Goal: Task Accomplishment & Management: Manage account settings

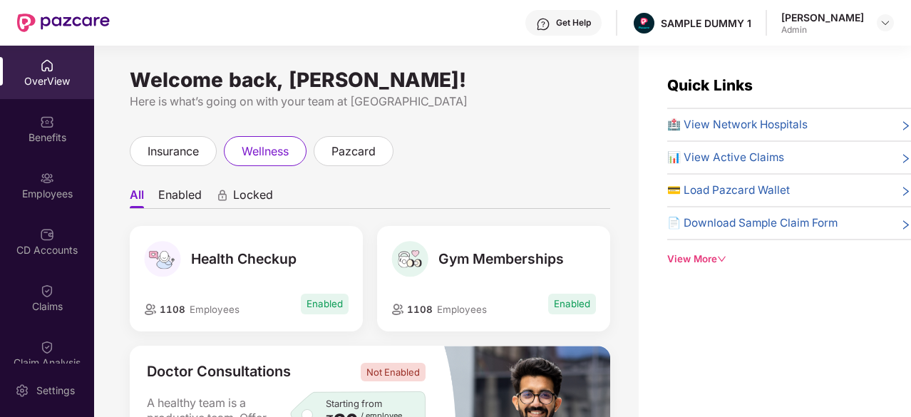
click at [46, 79] on div "OverView" at bounding box center [47, 81] width 94 height 14
click at [183, 160] on div "insurance" at bounding box center [173, 151] width 87 height 30
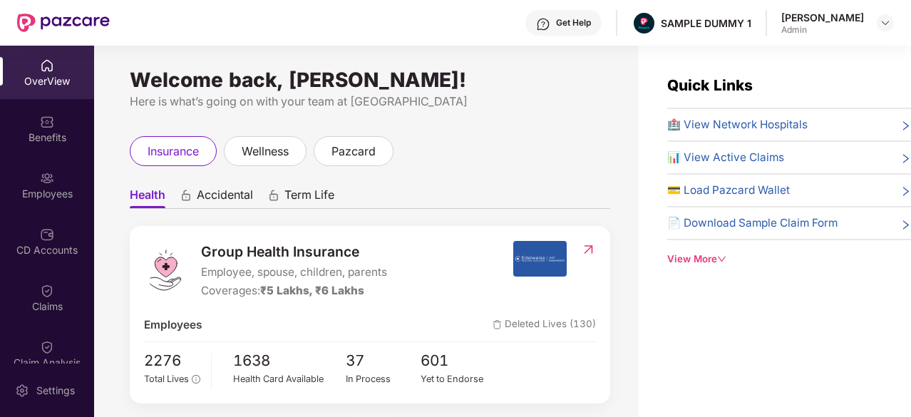
scroll to position [79, 0]
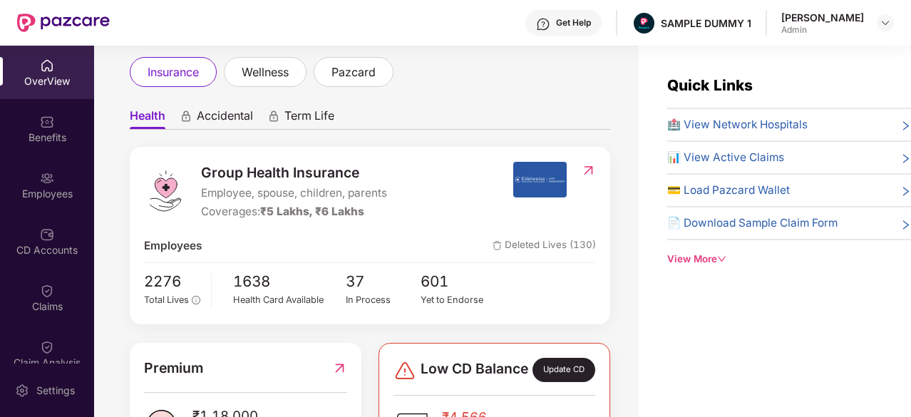
click at [222, 116] on span "Accidental" at bounding box center [225, 118] width 56 height 21
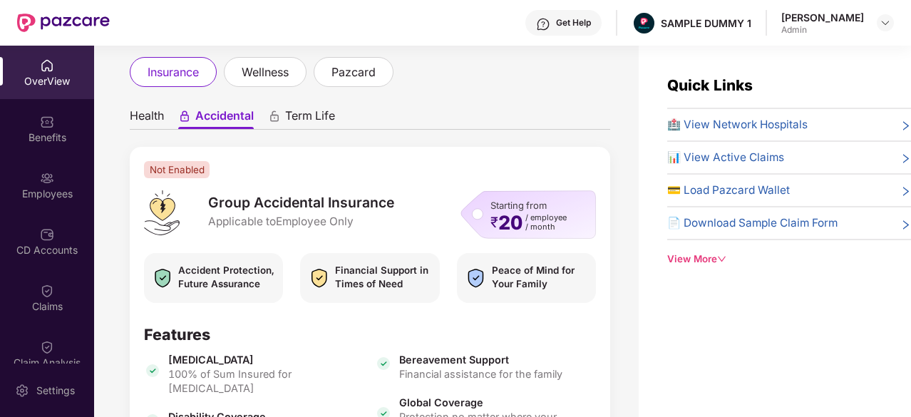
click at [287, 112] on span "Term Life" at bounding box center [310, 118] width 50 height 21
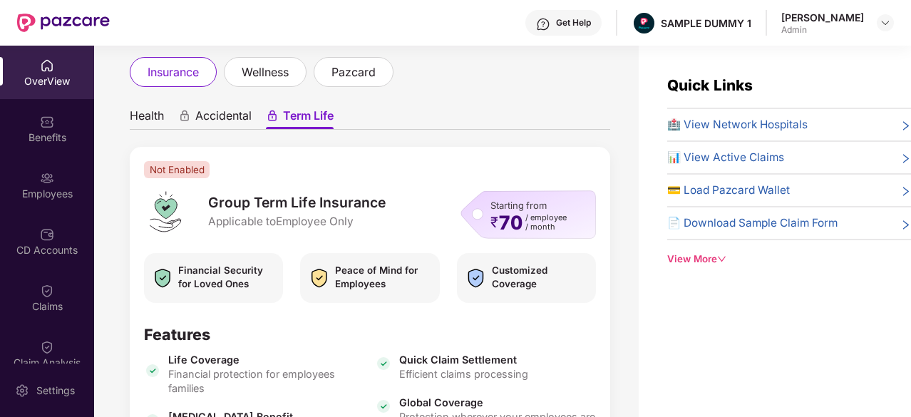
click at [155, 116] on span "Health" at bounding box center [147, 118] width 34 height 21
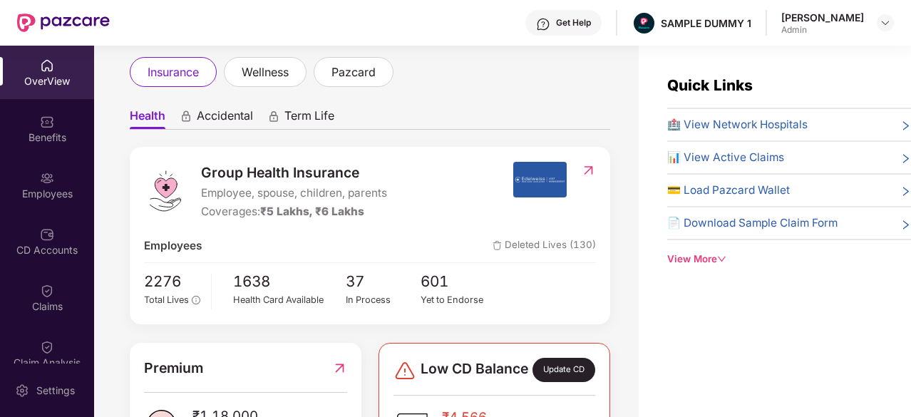
click at [299, 117] on span "Term Life" at bounding box center [309, 118] width 50 height 21
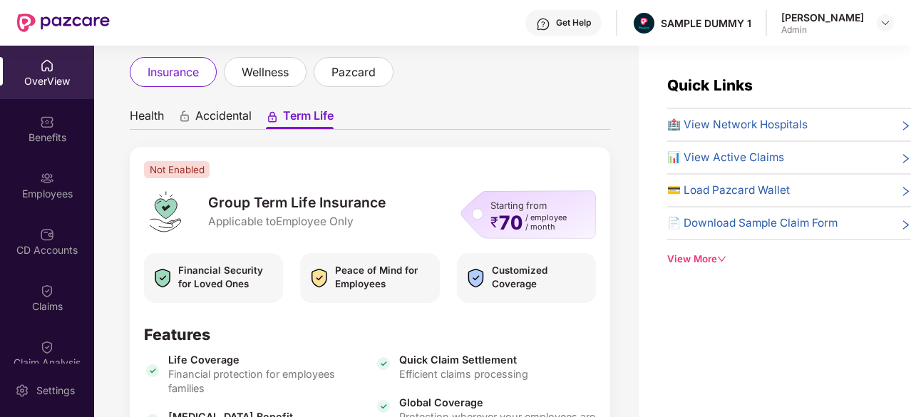
click at [155, 109] on span "Health" at bounding box center [147, 118] width 34 height 21
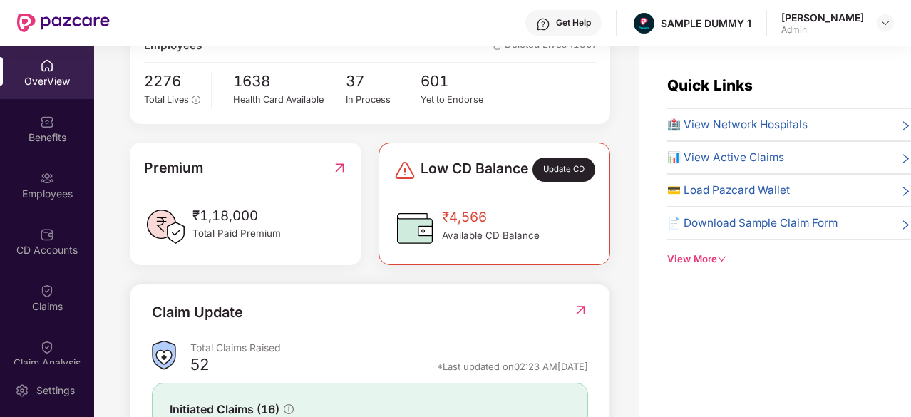
scroll to position [280, 0]
click at [711, 117] on span "🏥 View Network Hospitals" at bounding box center [737, 124] width 140 height 17
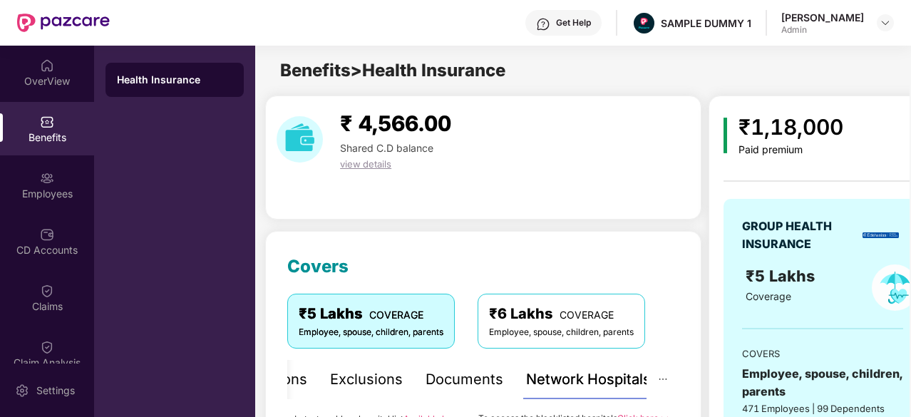
scroll to position [1, 0]
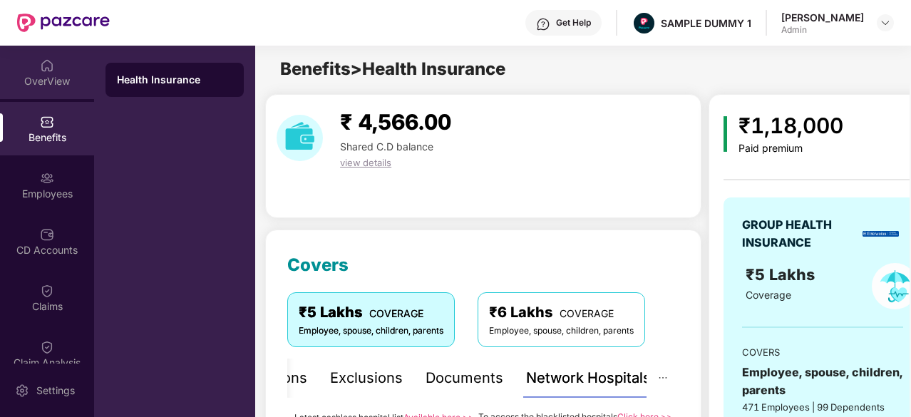
click at [53, 84] on div "OverView" at bounding box center [47, 81] width 94 height 14
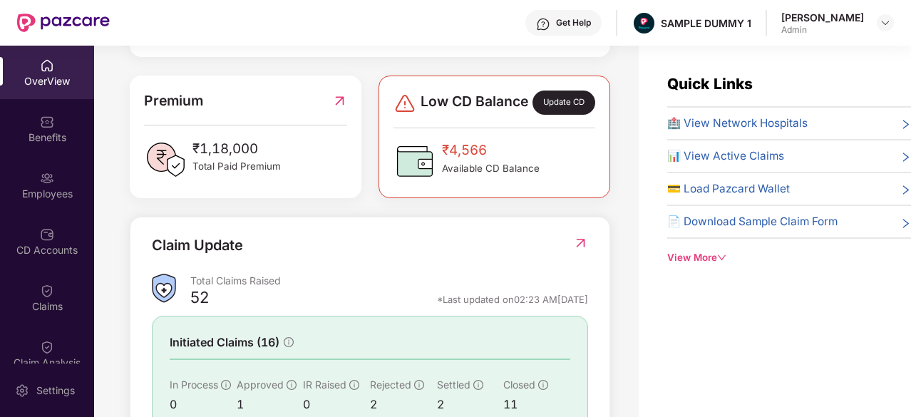
scroll to position [160, 0]
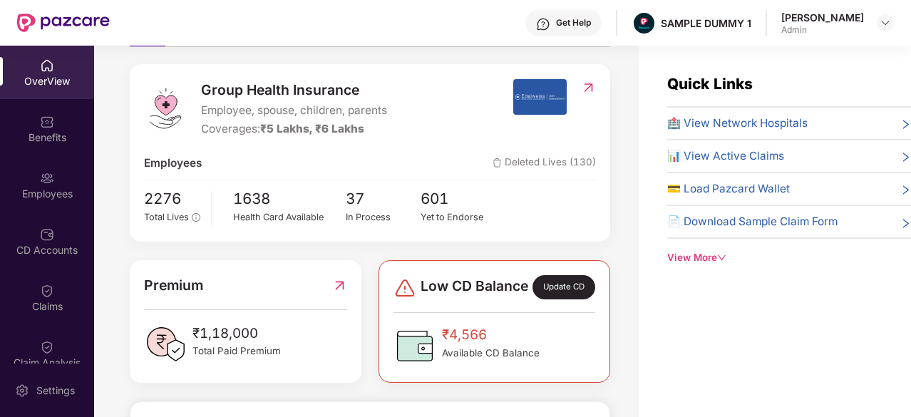
click at [769, 126] on span "🏥 View Network Hospitals" at bounding box center [737, 123] width 140 height 17
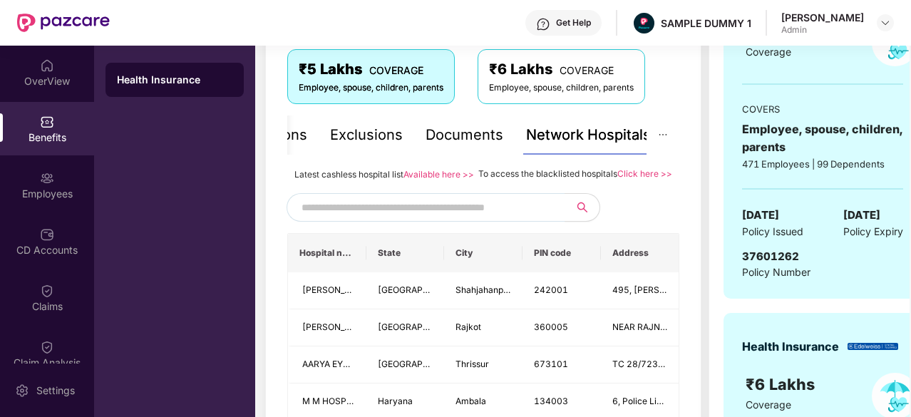
scroll to position [257, 0]
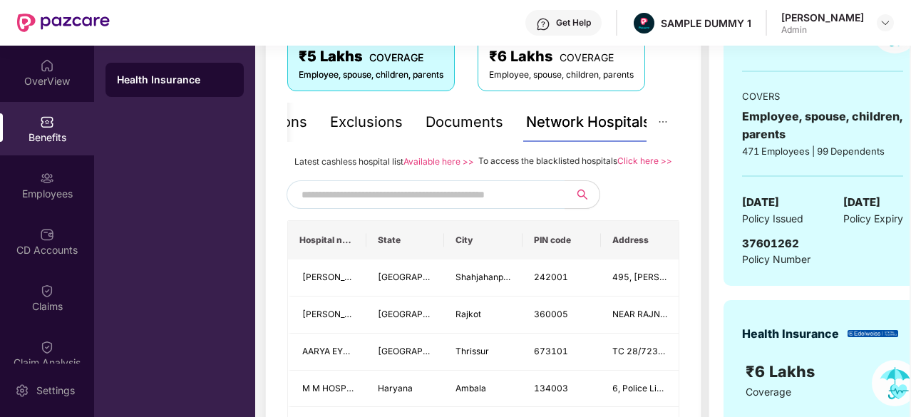
click at [392, 205] on input "text" at bounding box center [424, 194] width 244 height 21
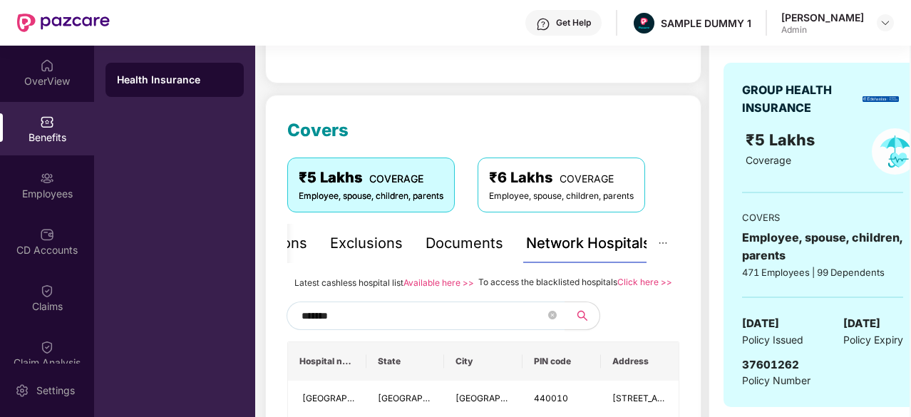
scroll to position [135, 0]
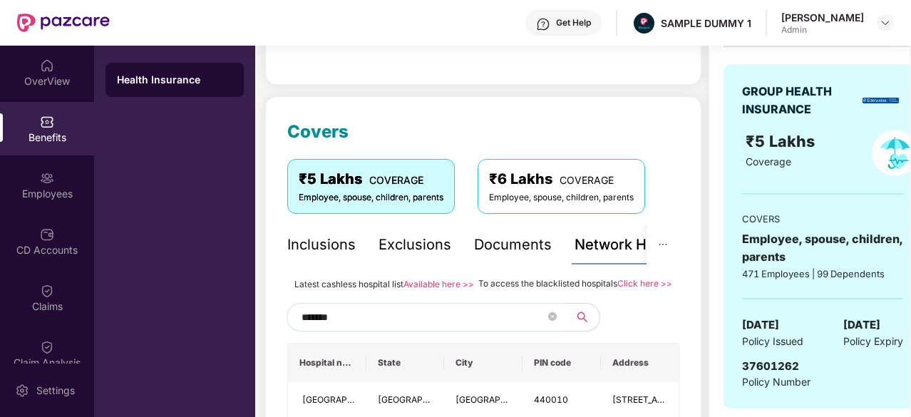
type input "******"
click at [298, 242] on div "Inclusions" at bounding box center [321, 245] width 68 height 22
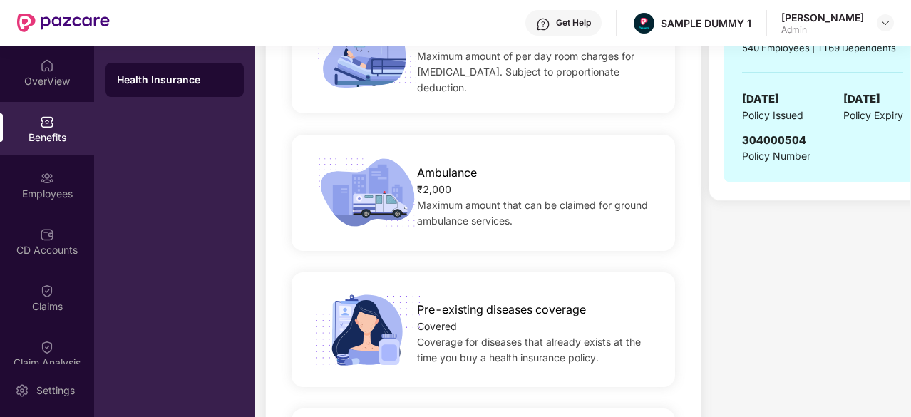
scroll to position [899, 0]
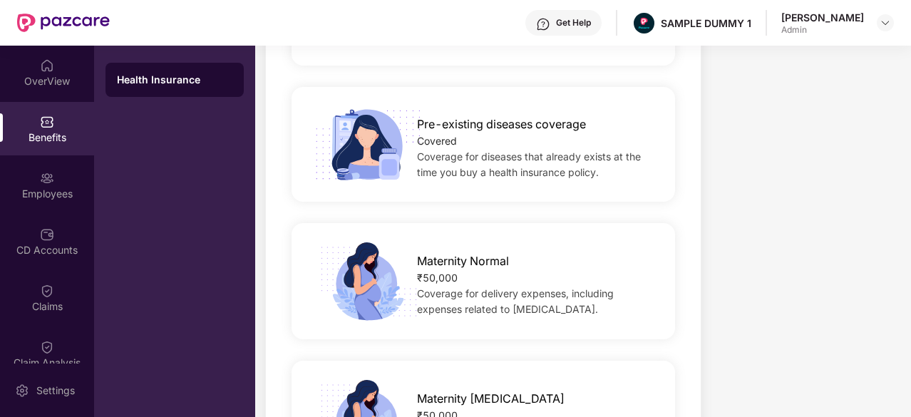
click at [448, 270] on div "₹50,000" at bounding box center [537, 278] width 240 height 16
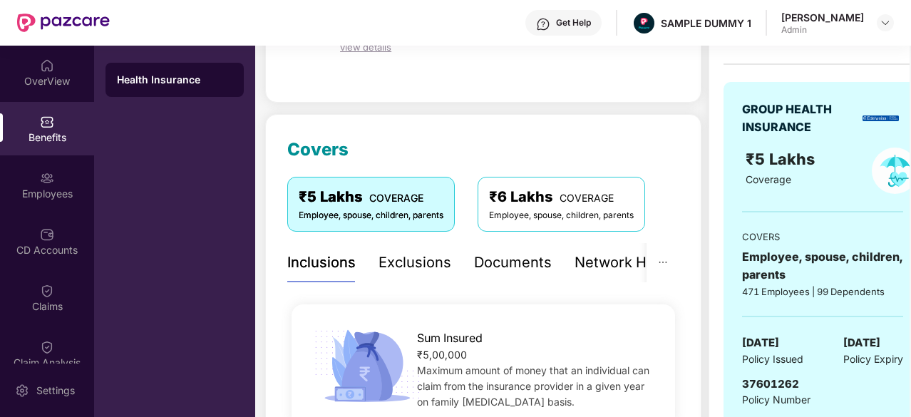
scroll to position [116, 0]
click at [409, 256] on div "Exclusions" at bounding box center [415, 263] width 73 height 22
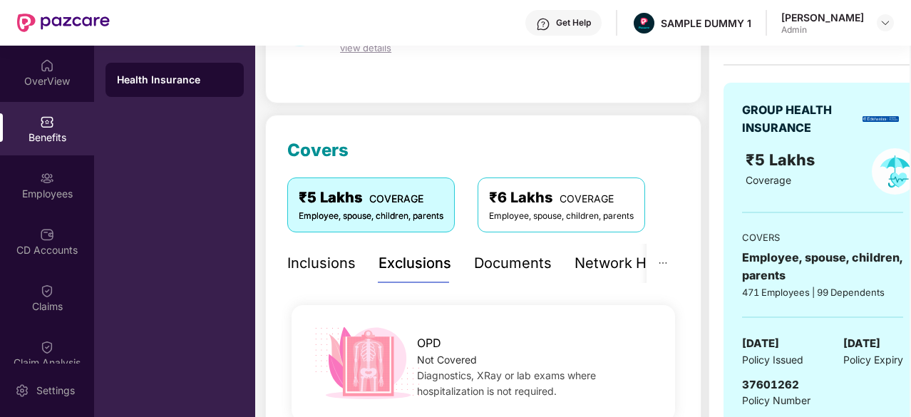
click at [409, 256] on div "Exclusions" at bounding box center [415, 263] width 73 height 22
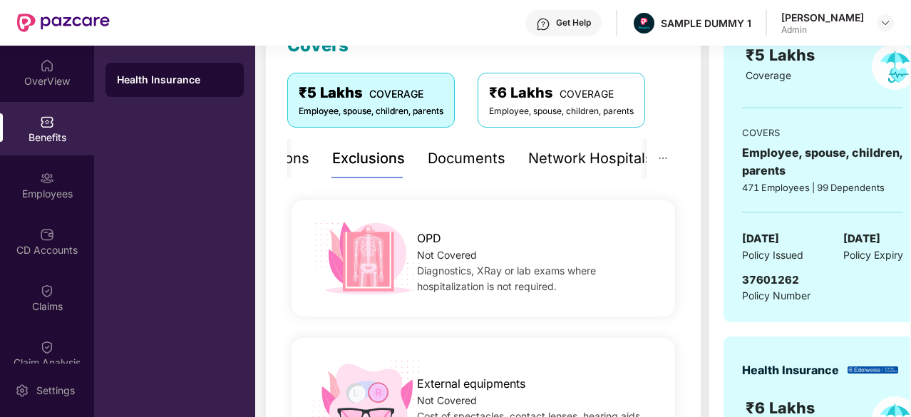
scroll to position [220, 0]
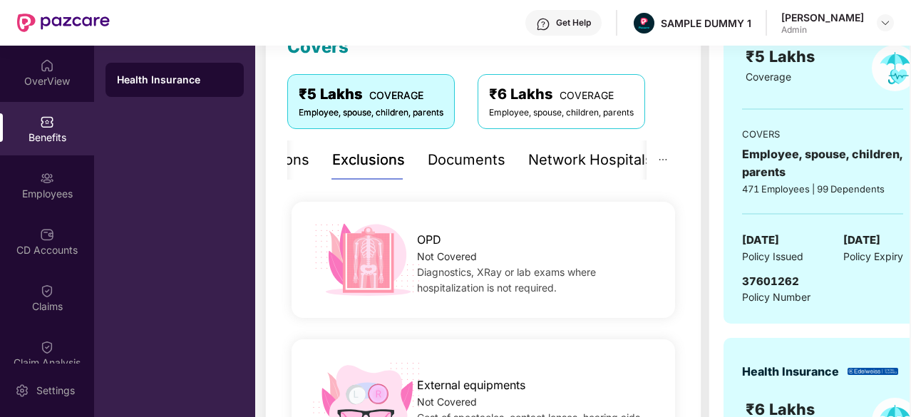
click at [447, 163] on div "Documents" at bounding box center [467, 160] width 78 height 22
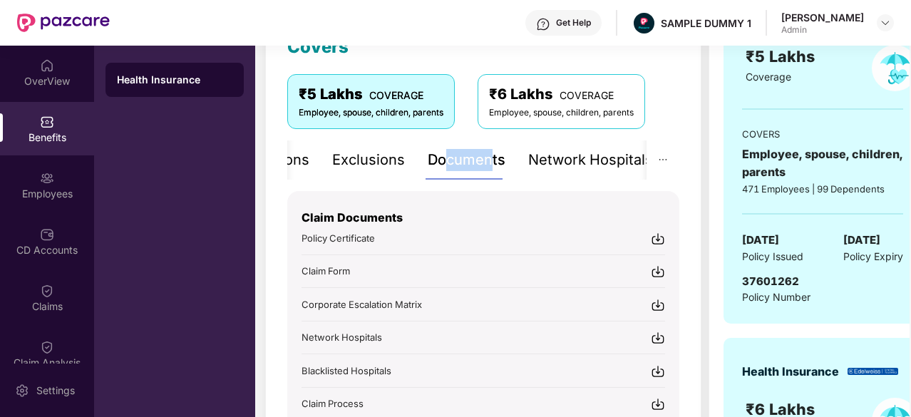
drag, startPoint x: 447, startPoint y: 163, endPoint x: 488, endPoint y: 159, distance: 40.9
click at [488, 159] on div "Documents" at bounding box center [467, 160] width 78 height 22
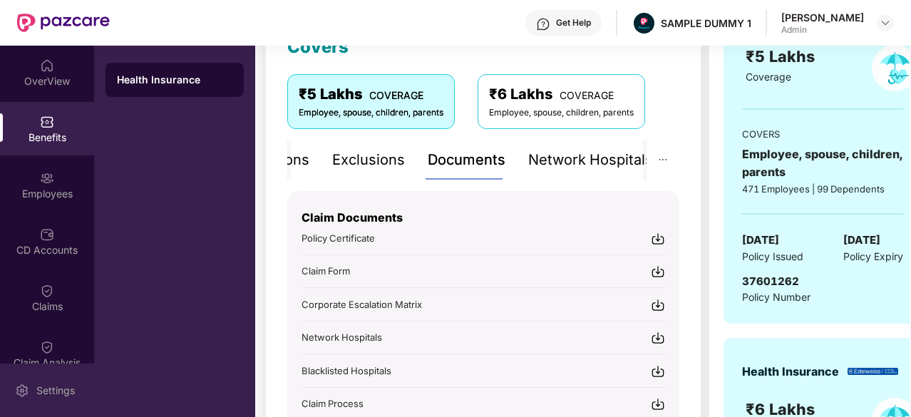
click at [50, 383] on div "Settings" at bounding box center [47, 390] width 94 height 53
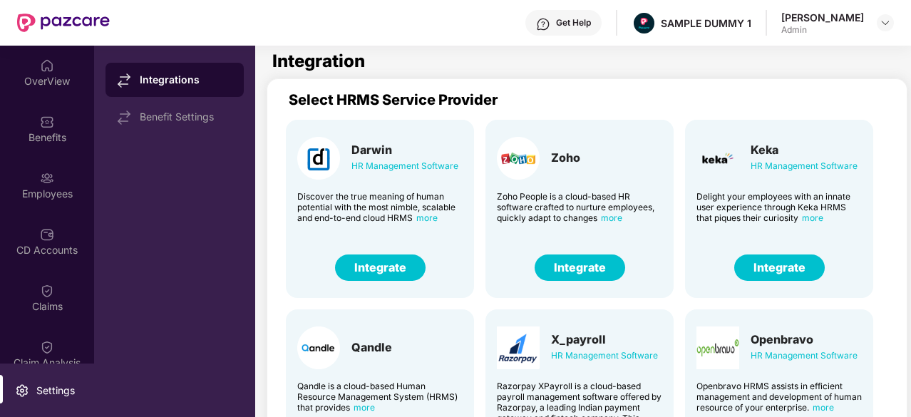
scroll to position [1, 0]
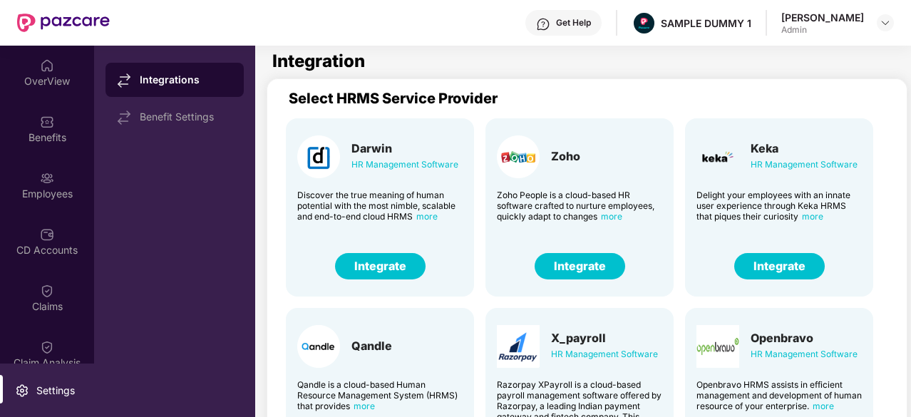
click at [754, 262] on button "Integrate" at bounding box center [779, 266] width 91 height 26
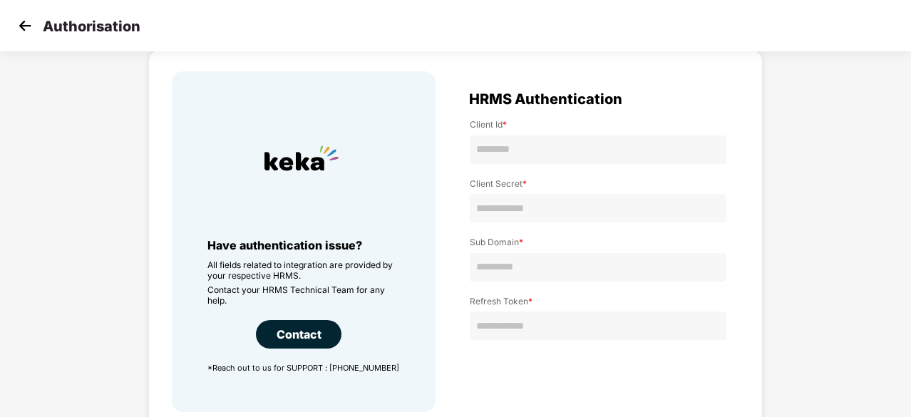
scroll to position [54, 0]
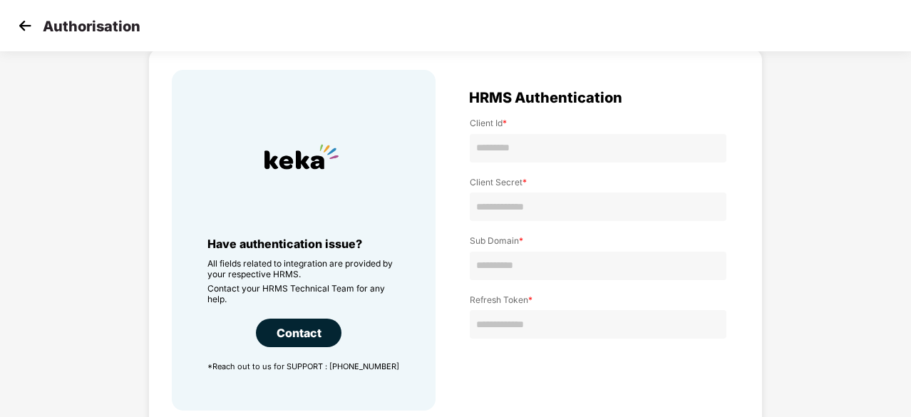
click at [23, 36] on img at bounding box center [24, 25] width 21 height 21
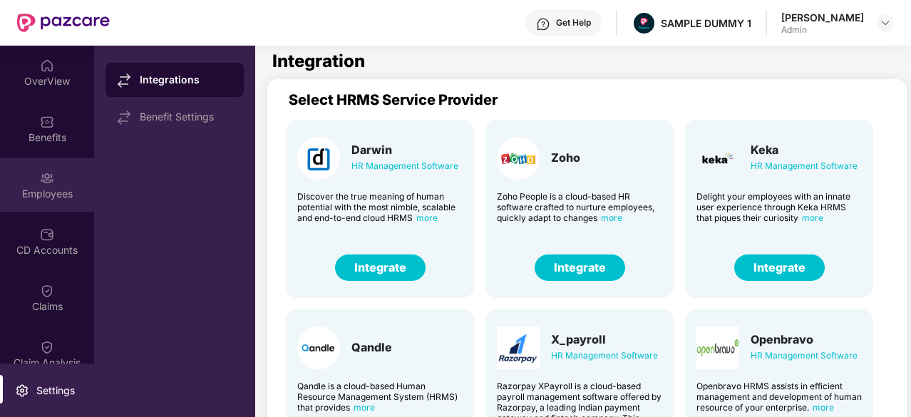
click at [42, 197] on div "Employees" at bounding box center [47, 194] width 94 height 14
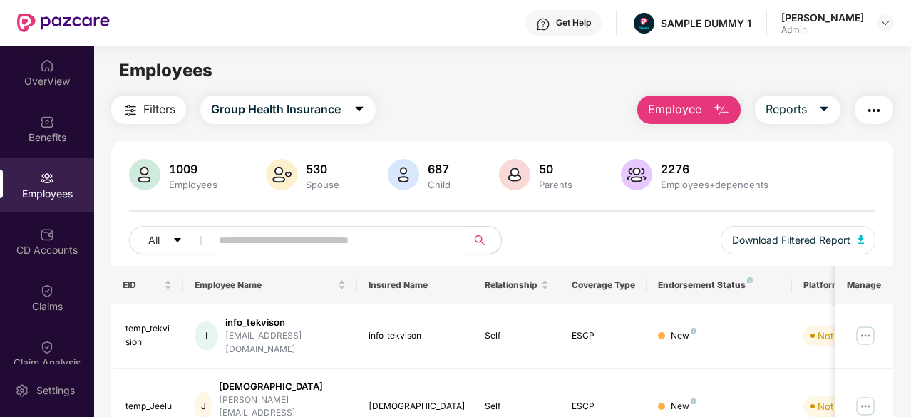
click at [697, 103] on span "Employee" at bounding box center [674, 110] width 53 height 18
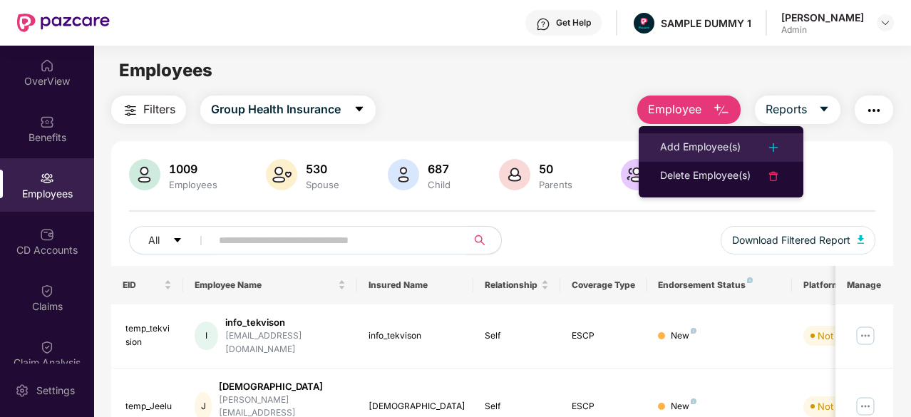
click at [704, 136] on li "Add Employee(s)" at bounding box center [721, 147] width 165 height 29
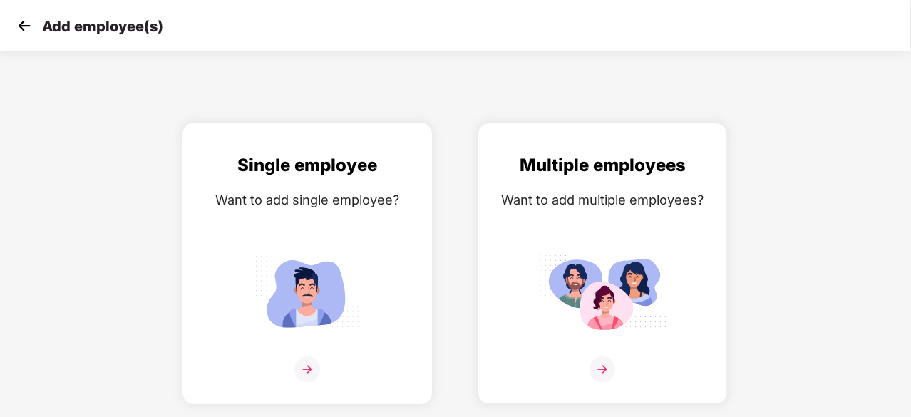
scroll to position [0, 1]
click at [306, 236] on div "Single employee Want to add single employee?" at bounding box center [307, 276] width 220 height 248
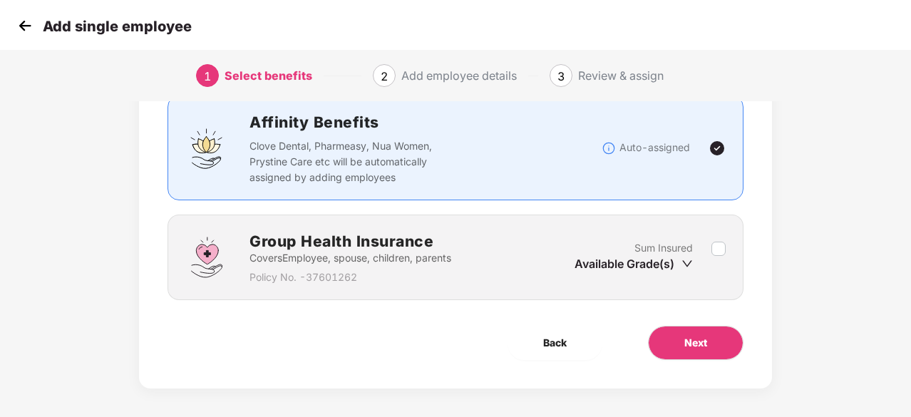
scroll to position [105, 1]
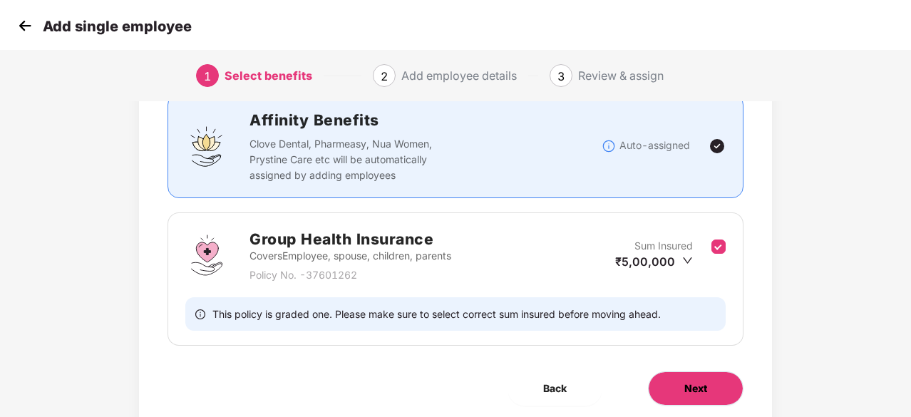
click at [683, 371] on button "Next" at bounding box center [696, 388] width 96 height 34
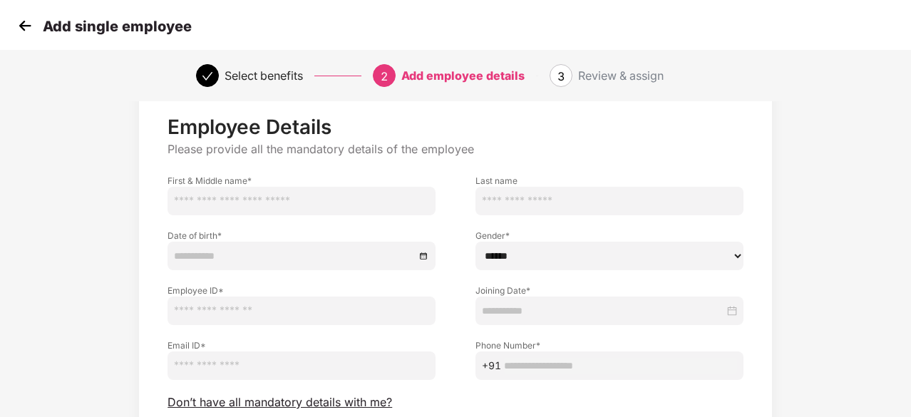
scroll to position [153, 0]
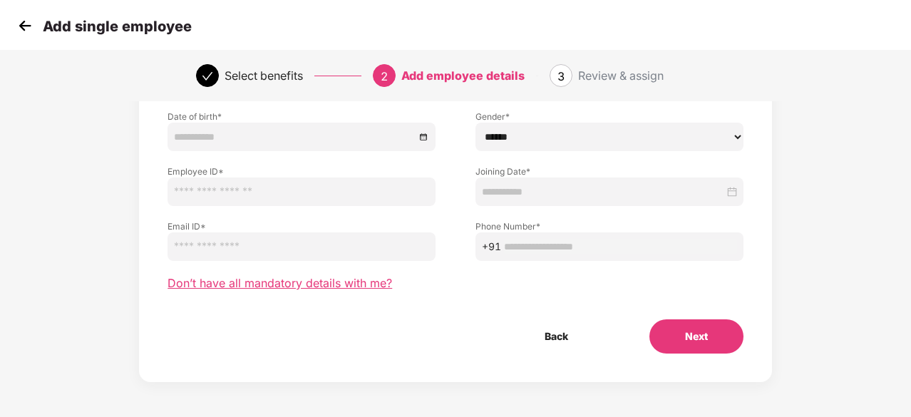
click at [304, 283] on span "Don’t have all mandatory details with me?" at bounding box center [280, 283] width 225 height 15
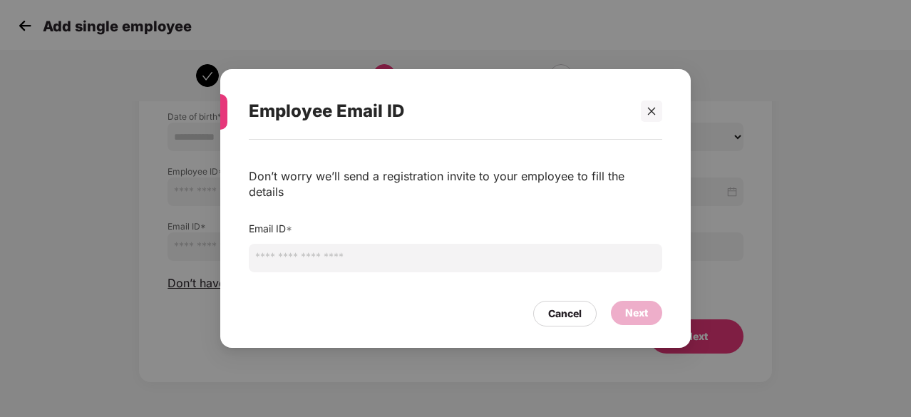
click at [364, 250] on input "email" at bounding box center [456, 258] width 414 height 29
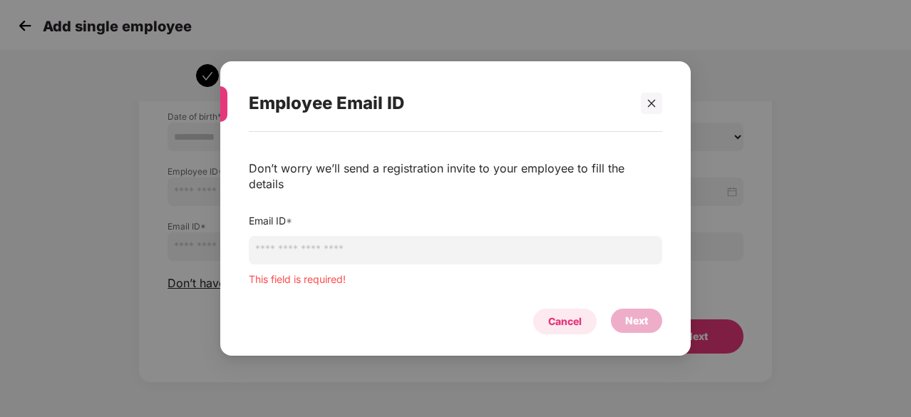
click at [573, 314] on div "Cancel" at bounding box center [565, 322] width 34 height 16
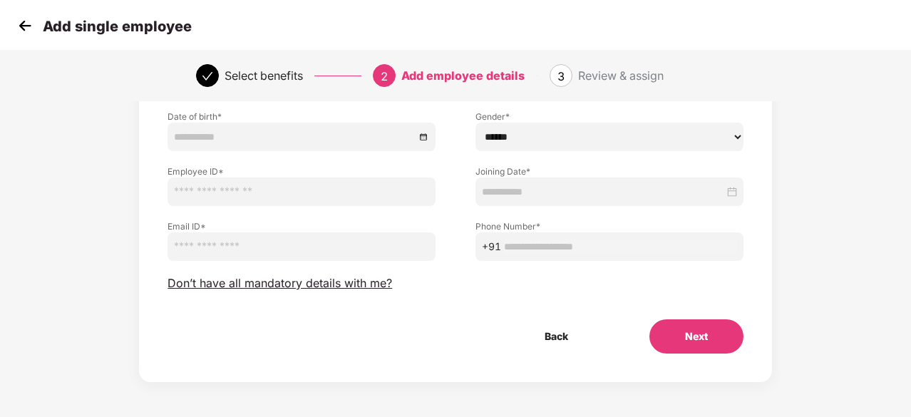
click at [26, 21] on img at bounding box center [24, 25] width 21 height 21
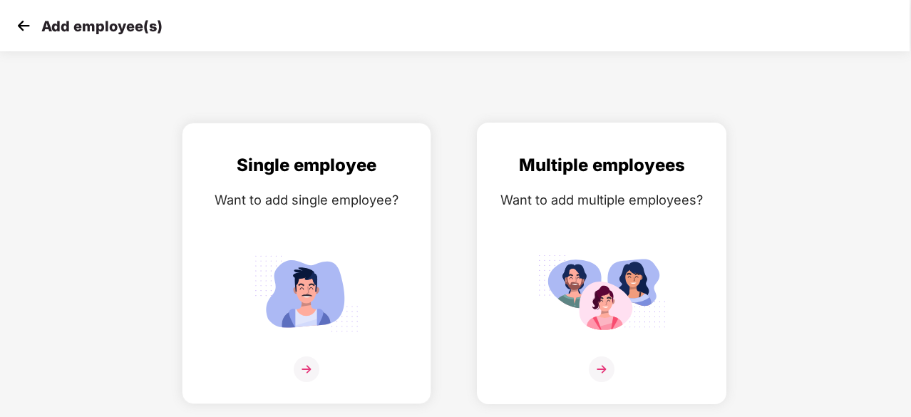
click at [615, 252] on img at bounding box center [602, 293] width 128 height 89
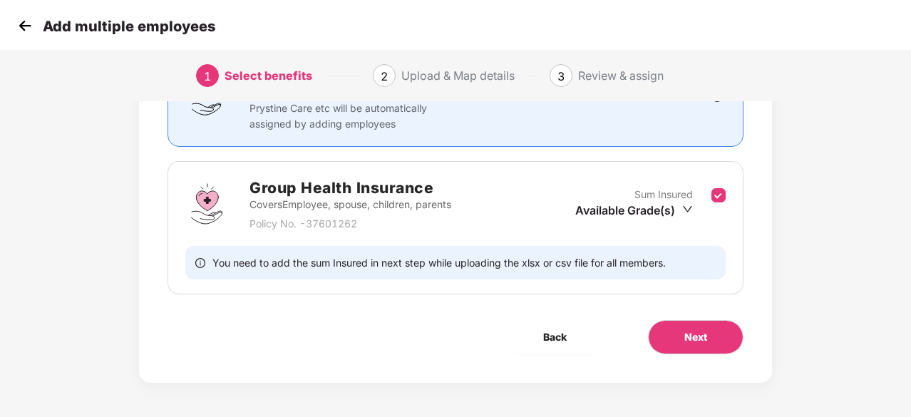
scroll to position [155, 1]
click at [682, 338] on button "Next" at bounding box center [696, 338] width 96 height 34
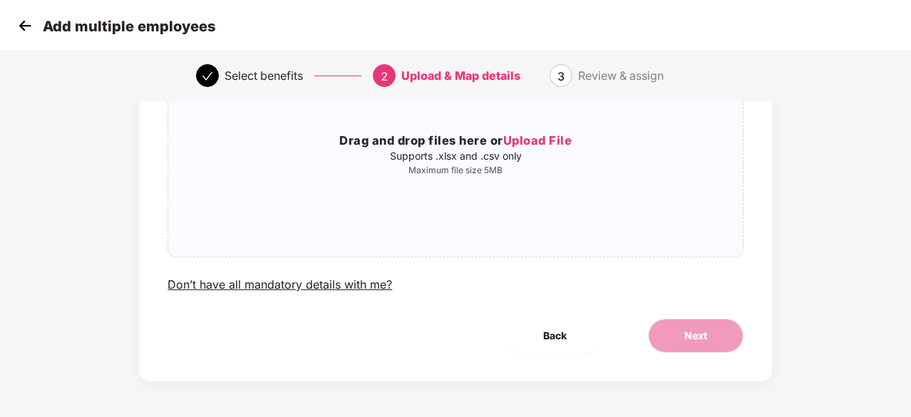
scroll to position [0, 1]
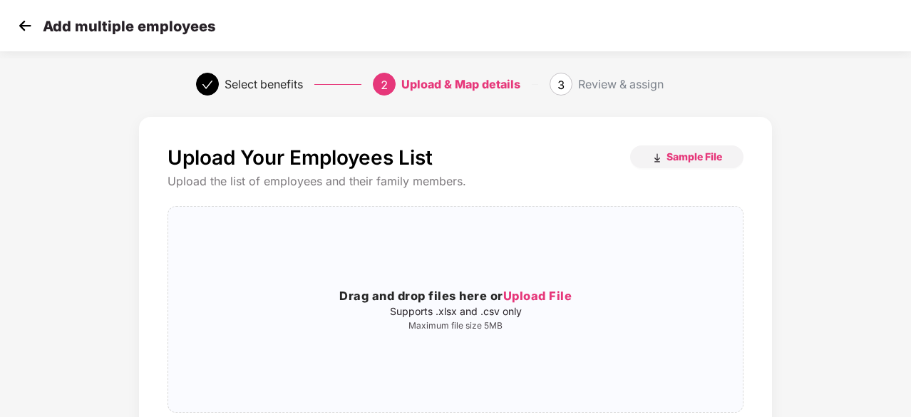
click at [19, 22] on img at bounding box center [24, 25] width 21 height 21
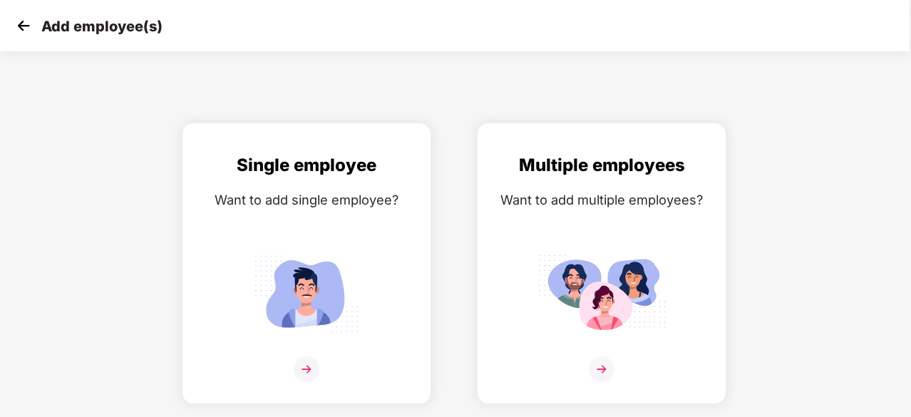
click at [19, 22] on img at bounding box center [23, 25] width 21 height 21
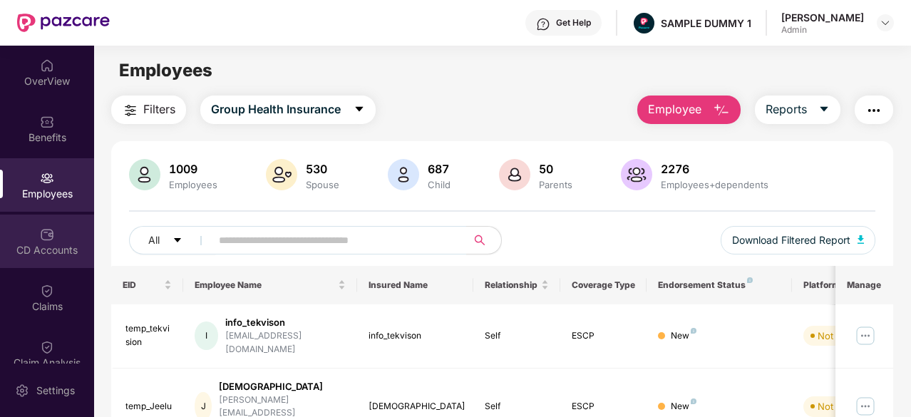
scroll to position [44, 0]
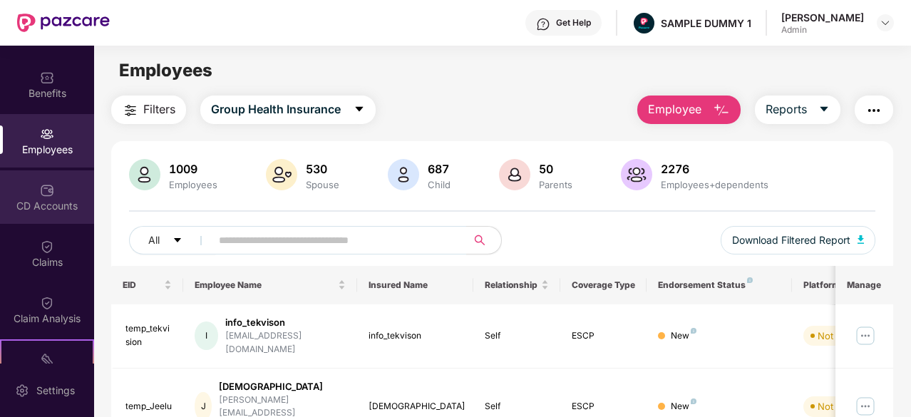
click at [50, 205] on div "CD Accounts" at bounding box center [47, 206] width 94 height 14
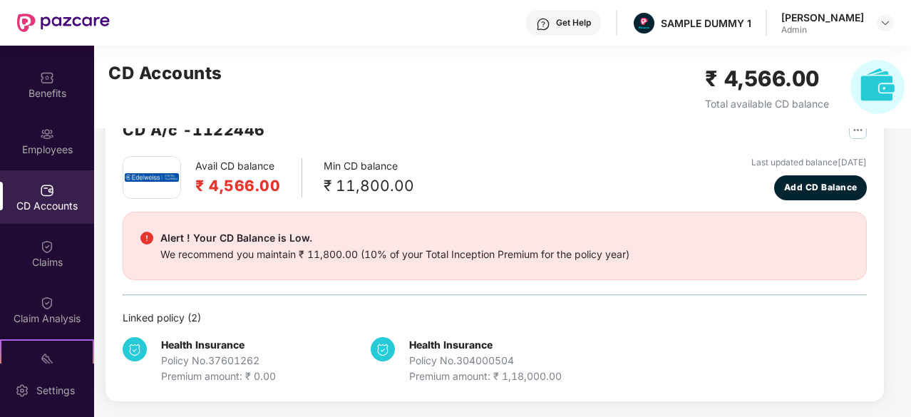
scroll to position [43, 0]
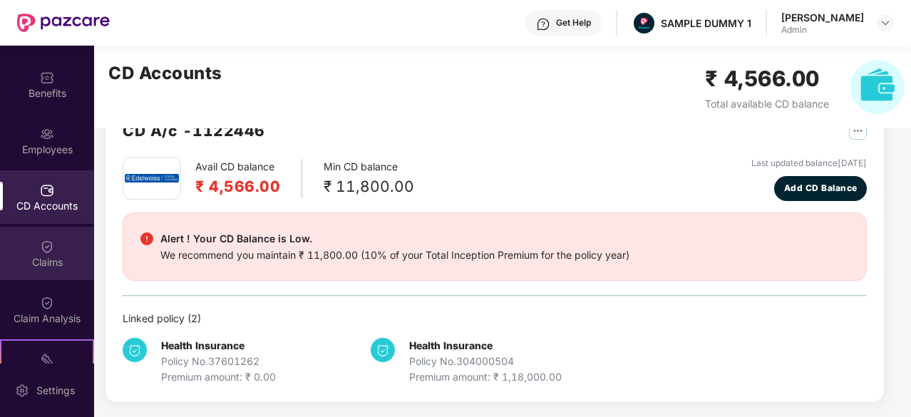
click at [54, 240] on div "Claims" at bounding box center [47, 253] width 94 height 53
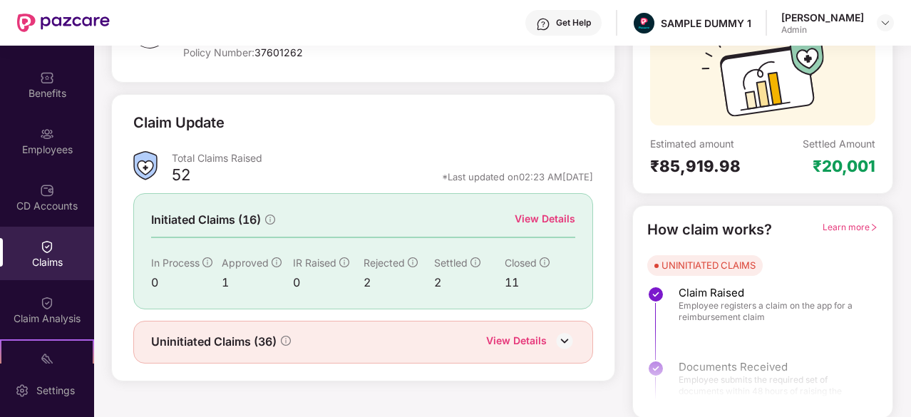
scroll to position [140, 0]
click at [555, 224] on div "View Details" at bounding box center [545, 219] width 61 height 16
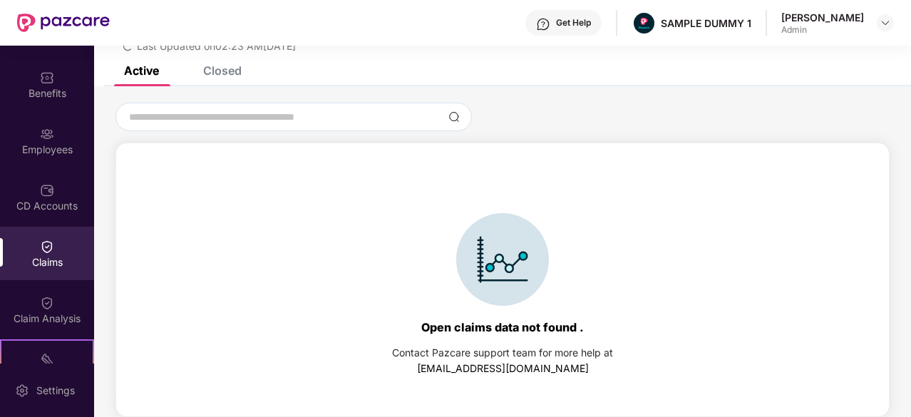
scroll to position [61, 0]
click at [227, 72] on div "Closed" at bounding box center [222, 70] width 39 height 14
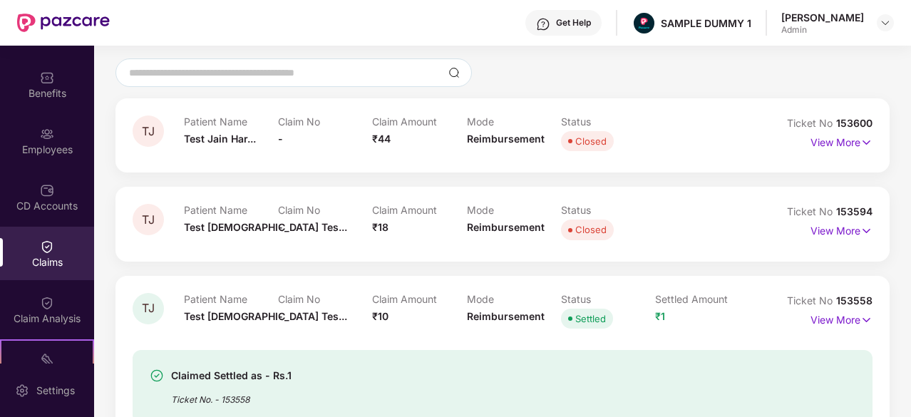
scroll to position [106, 0]
click at [856, 232] on p "View More" at bounding box center [842, 229] width 62 height 19
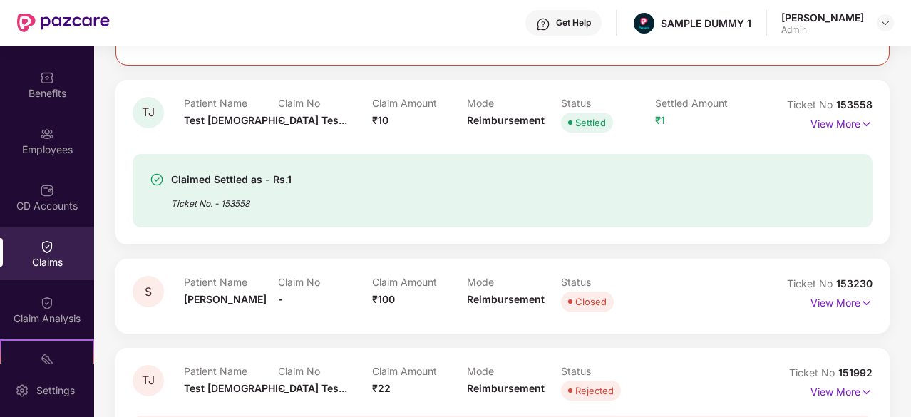
scroll to position [657, 0]
click at [828, 121] on p "View More" at bounding box center [842, 120] width 62 height 19
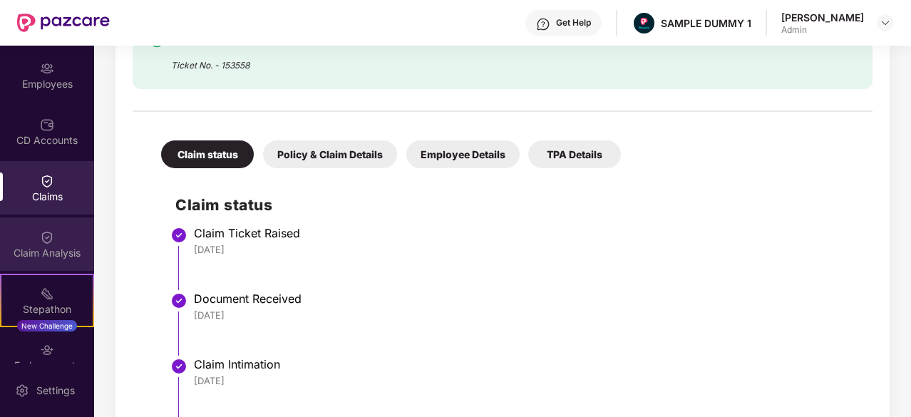
scroll to position [109, 0]
click at [582, 16] on div "Get Help" at bounding box center [563, 23] width 76 height 26
click at [477, 18] on div "Get Help SAMPLE DUMMY 1 [PERSON_NAME] Admin" at bounding box center [502, 23] width 784 height 46
click at [29, 238] on div "Claim Analysis" at bounding box center [47, 244] width 94 height 53
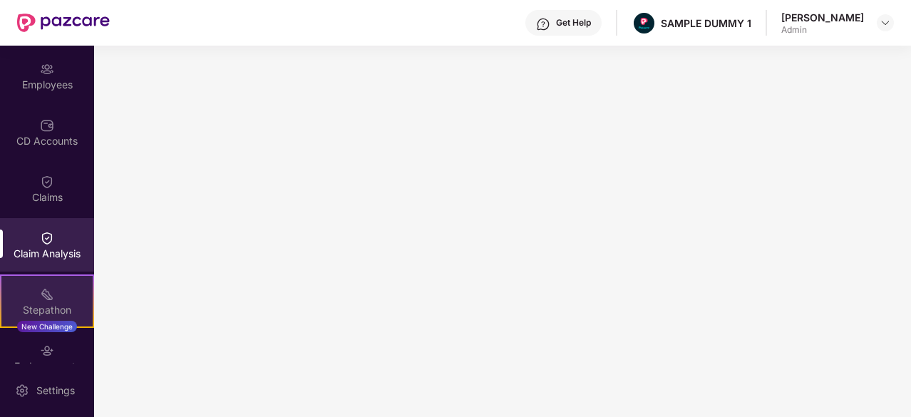
click at [46, 299] on img at bounding box center [47, 294] width 14 height 14
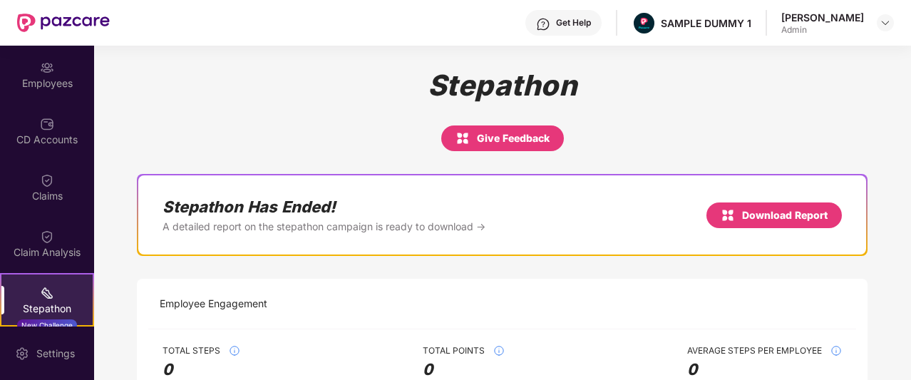
click at [556, 27] on div "Get Help" at bounding box center [573, 22] width 35 height 11
